Goal: Task Accomplishment & Management: Use online tool/utility

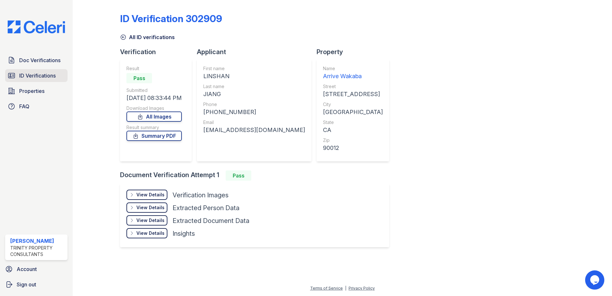
click at [36, 74] on span "ID Verifications" at bounding box center [37, 76] width 36 height 8
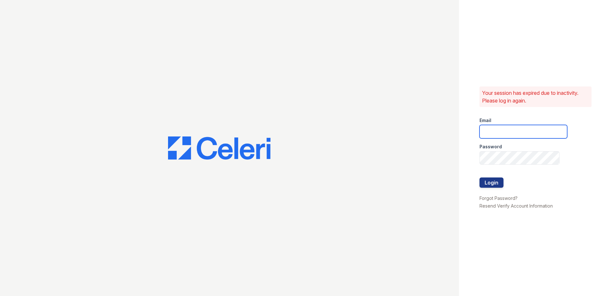
type input "nramirez@trinity-pm.com"
click at [497, 183] on button "Login" at bounding box center [491, 182] width 24 height 10
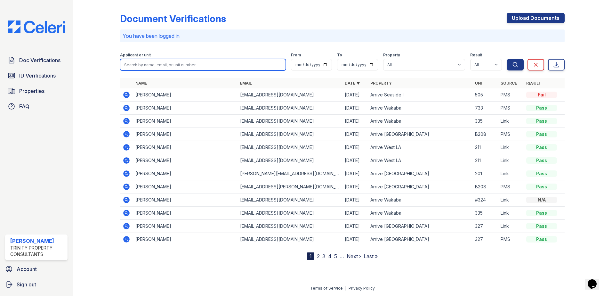
click at [195, 66] on input "search" at bounding box center [203, 65] width 166 height 12
type input "yu pei"
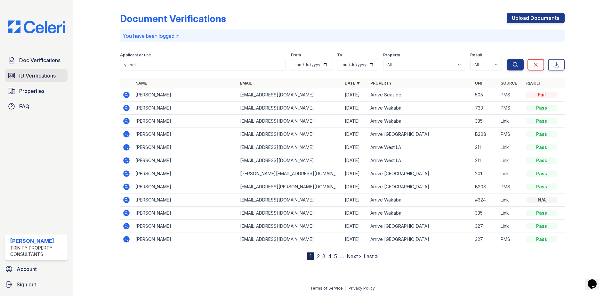
click at [58, 76] on link "ID Verifications" at bounding box center [36, 75] width 62 height 13
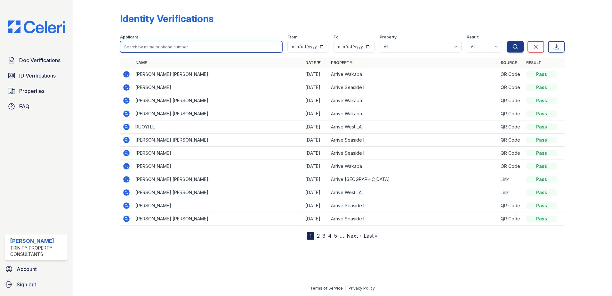
click at [154, 49] on input "search" at bounding box center [201, 47] width 162 height 12
type input "yu pei"
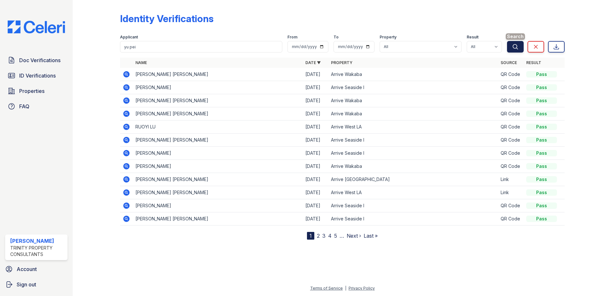
click at [509, 44] on button "Search" at bounding box center [515, 47] width 17 height 12
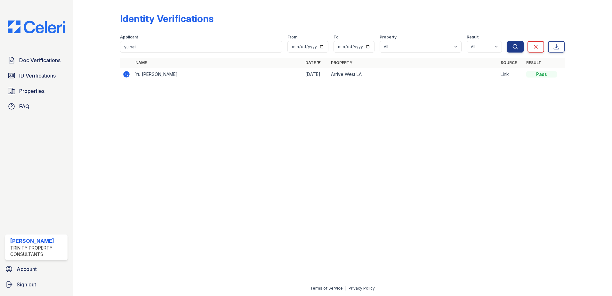
click at [126, 75] on icon at bounding box center [126, 74] width 2 height 2
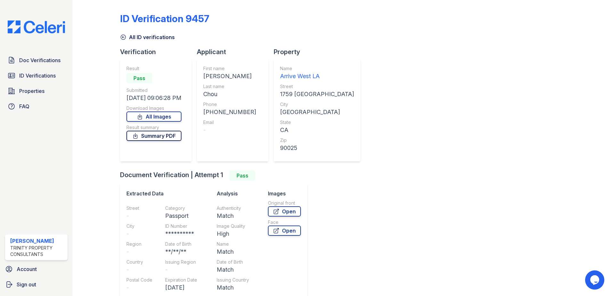
click at [153, 136] on link "Summary PDF" at bounding box center [153, 136] width 55 height 10
